Goal: Task Accomplishment & Management: Complete application form

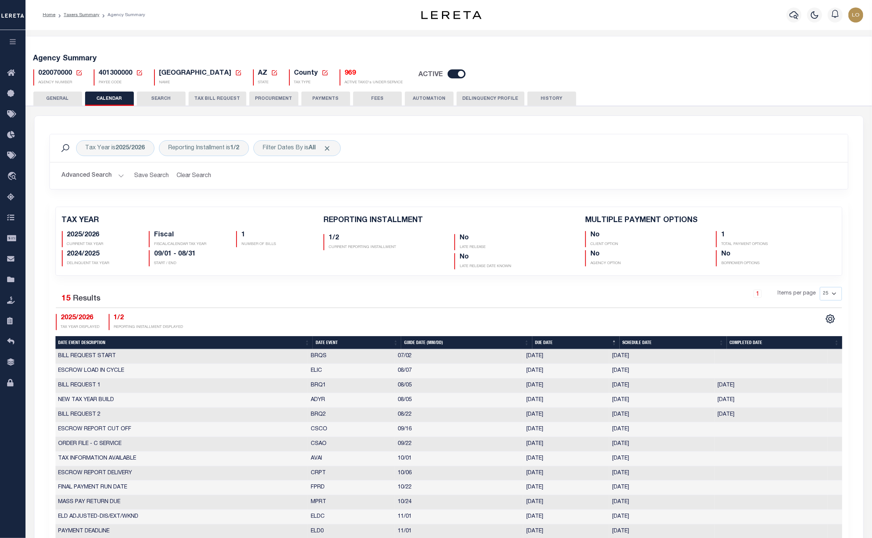
click at [271, 101] on button "PROCUREMENT" at bounding box center [273, 98] width 49 height 14
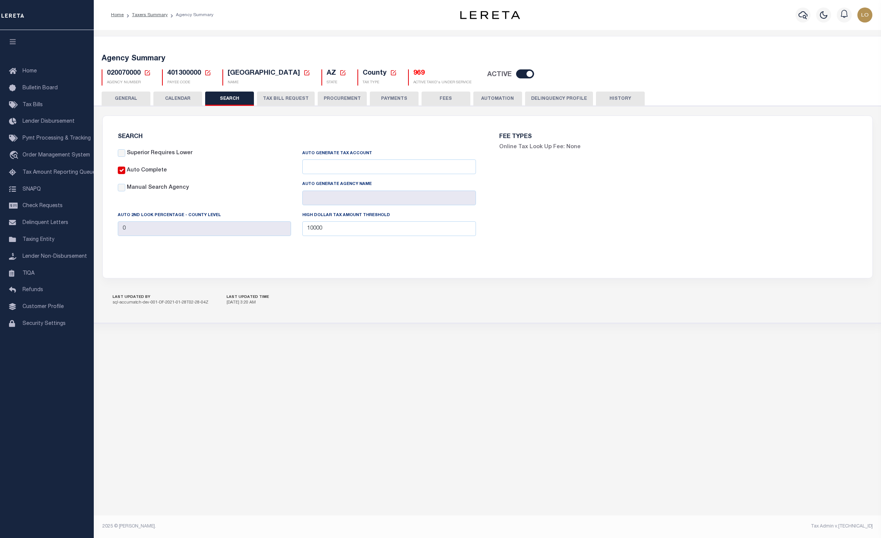
click at [386, 93] on button "PAYMENTS" at bounding box center [394, 98] width 49 height 14
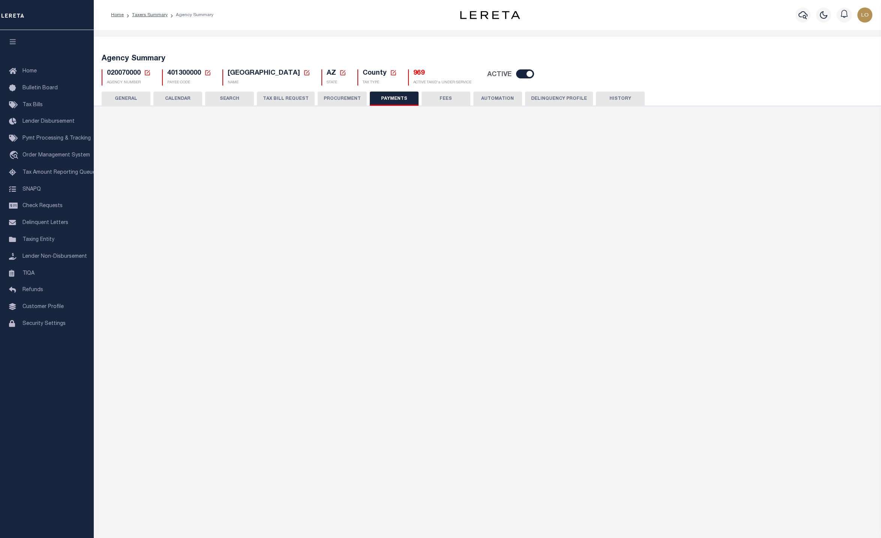
click at [325, 101] on button "PROCUREMENT" at bounding box center [342, 98] width 49 height 14
type input "$10,000"
select select "1"
select select "2"
checkbox input "true"
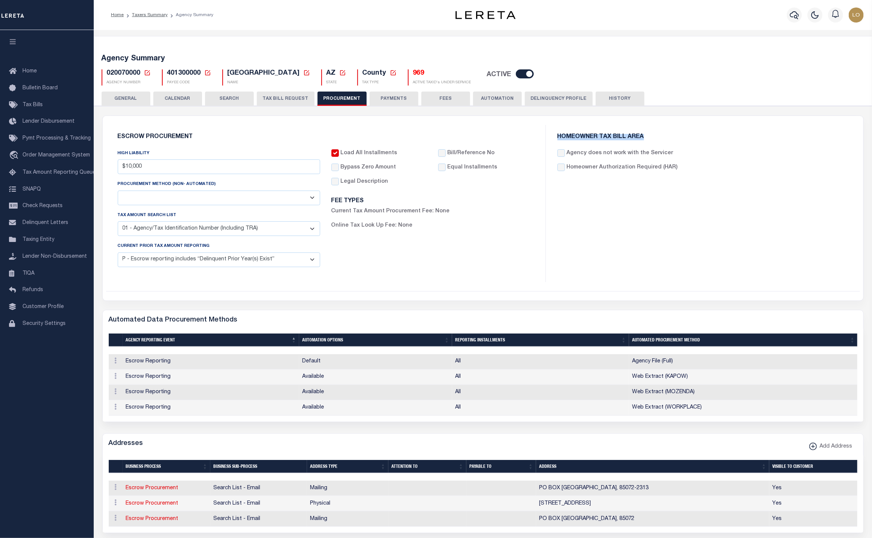
drag, startPoint x: 557, startPoint y: 136, endPoint x: 675, endPoint y: 134, distance: 117.7
click at [675, 134] on h6 "HOMEOWNER TAX BILL AREA" at bounding box center [703, 137] width 291 height 6
click at [586, 155] on label "Agency does not work with the Servicer" at bounding box center [620, 153] width 106 height 8
click at [565, 155] on input "Agency does not work with the Servicer" at bounding box center [561, 152] width 7 height 7
checkbox input "true"
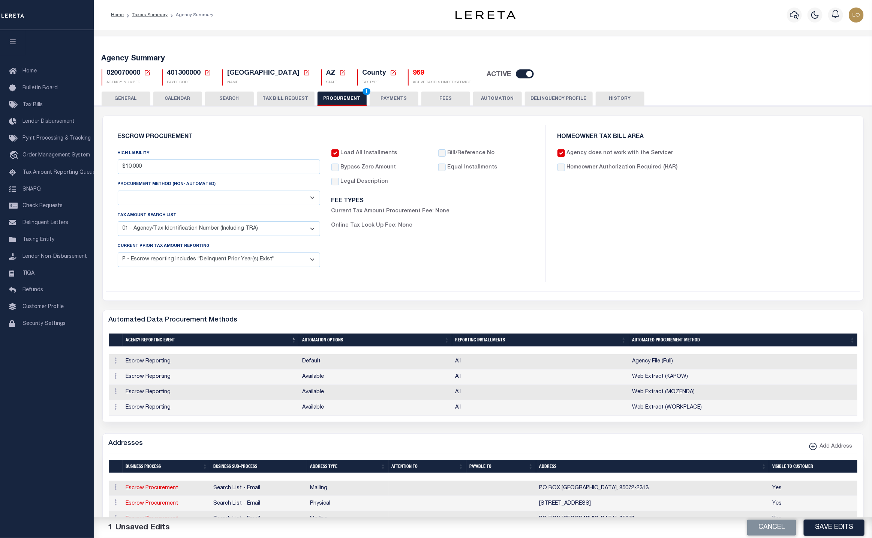
drag, startPoint x: 676, startPoint y: 153, endPoint x: 568, endPoint y: 153, distance: 108.0
click at [568, 153] on div "Agency does not work with the Servicer" at bounding box center [703, 153] width 291 height 8
copy label "Agency does not work with the Servicer"
drag, startPoint x: 563, startPoint y: 134, endPoint x: 660, endPoint y: 131, distance: 96.8
click at [660, 131] on div "HOMEOWNER TAX BILL AREA Agency does not work with the Servicer Homeowner Author…" at bounding box center [703, 156] width 303 height 62
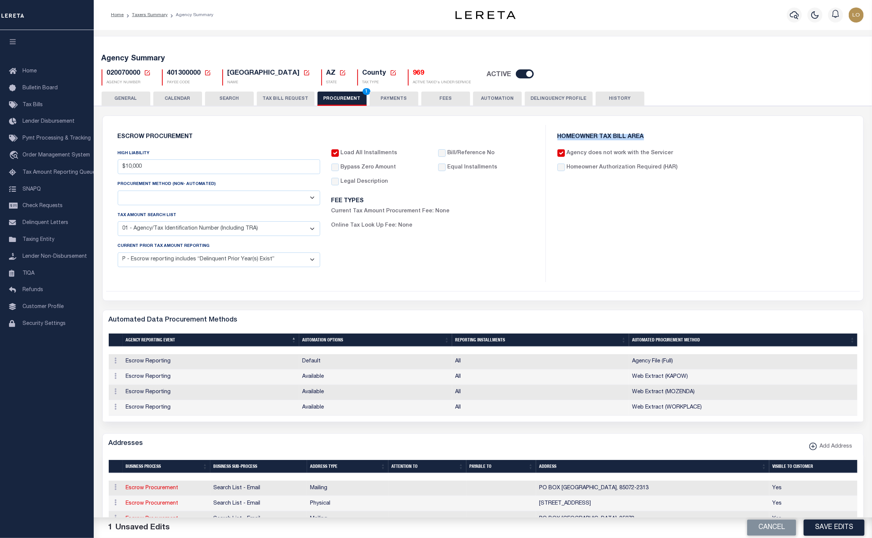
copy h6 "HOMEOWNER TAX BILL AREA"
drag, startPoint x: 675, startPoint y: 167, endPoint x: 568, endPoint y: 169, distance: 106.9
click at [568, 169] on div "Homeowner Authorization Required (HAR)" at bounding box center [703, 167] width 291 height 8
copy label "Homeowner Authorization Required (HAR)"
